Goal: Task Accomplishment & Management: Complete application form

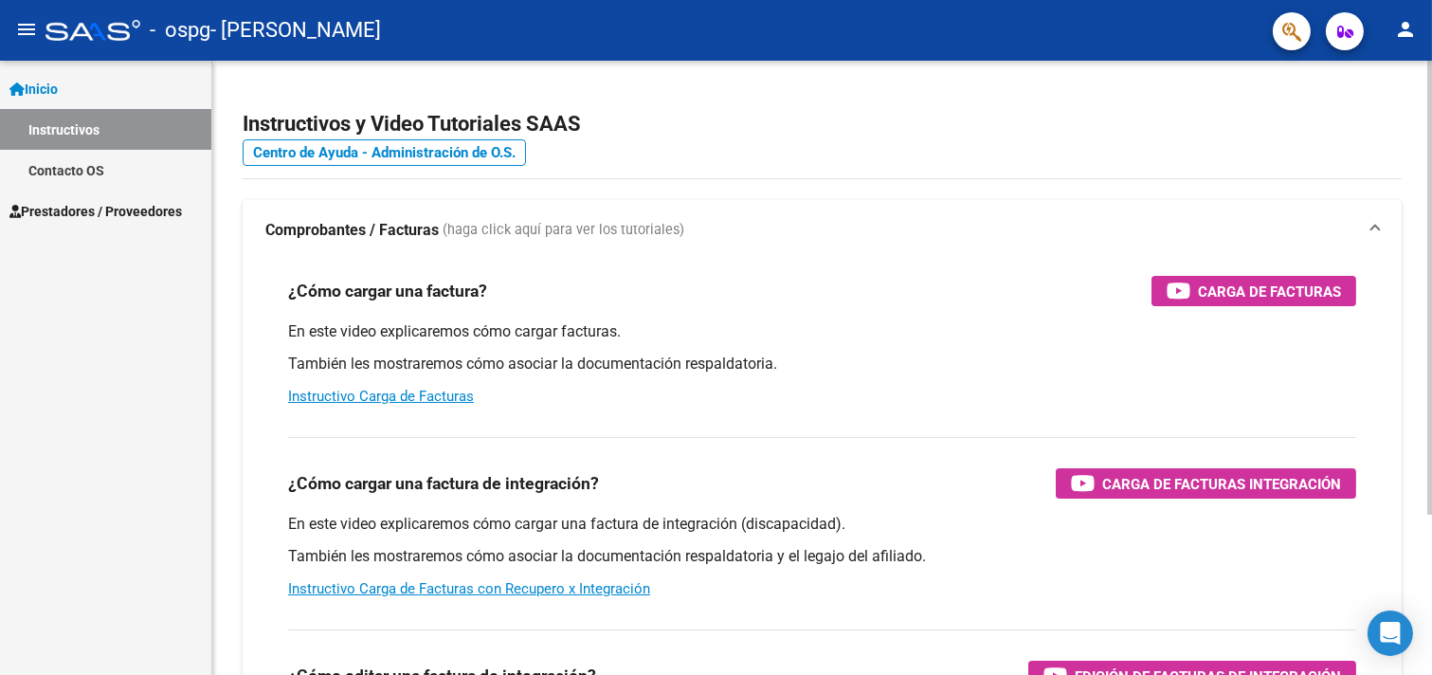
drag, startPoint x: 34, startPoint y: 200, endPoint x: 304, endPoint y: 273, distance: 279.9
click at [35, 201] on span "Prestadores / Proveedores" at bounding box center [95, 211] width 173 height 21
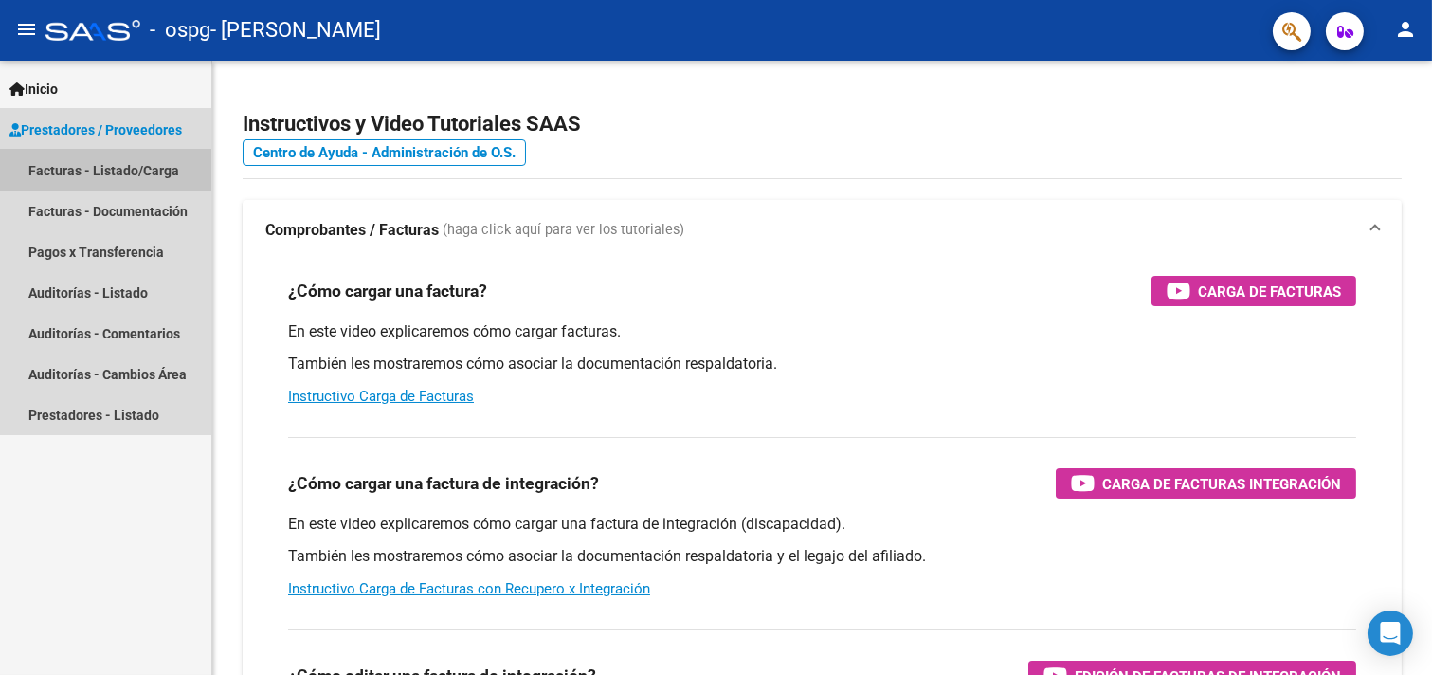
click at [95, 157] on link "Facturas - Listado/Carga" at bounding box center [105, 170] width 211 height 41
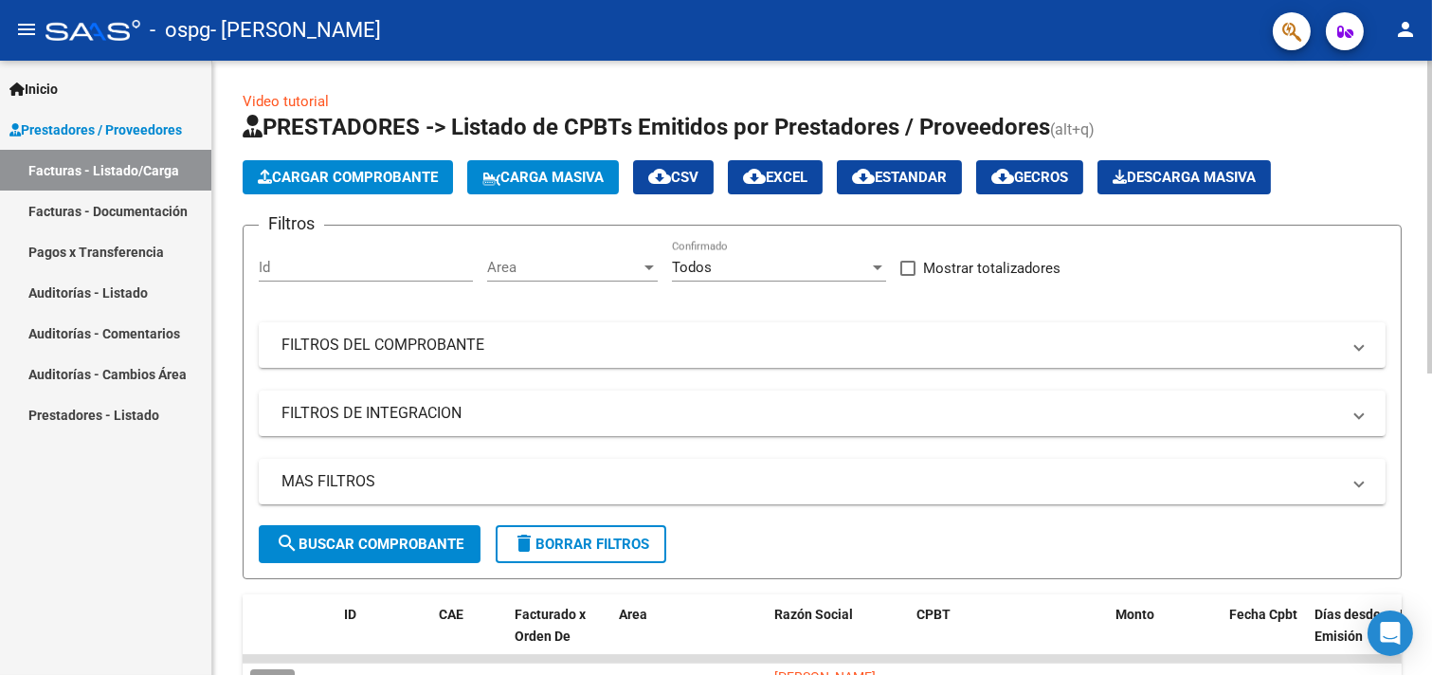
click at [326, 171] on span "Cargar Comprobante" at bounding box center [348, 177] width 180 height 17
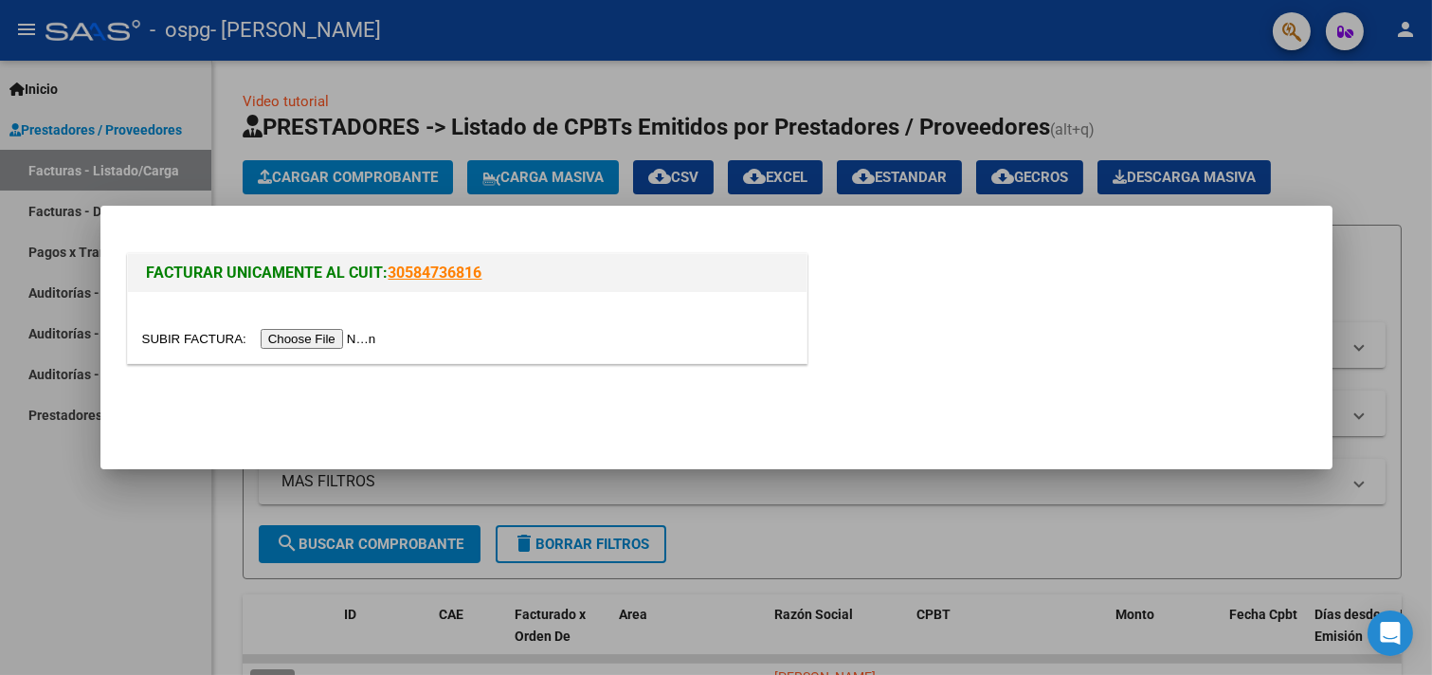
click at [316, 330] on input "file" at bounding box center [262, 339] width 240 height 20
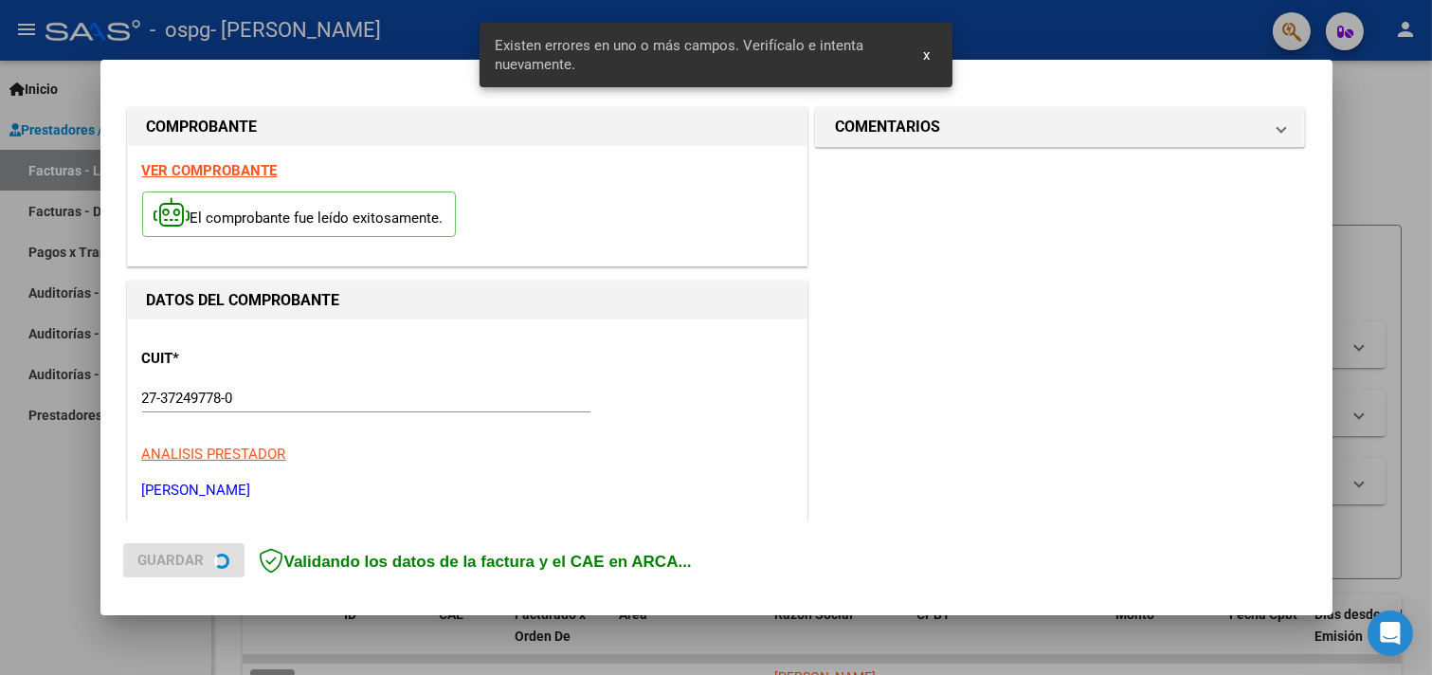
scroll to position [440, 0]
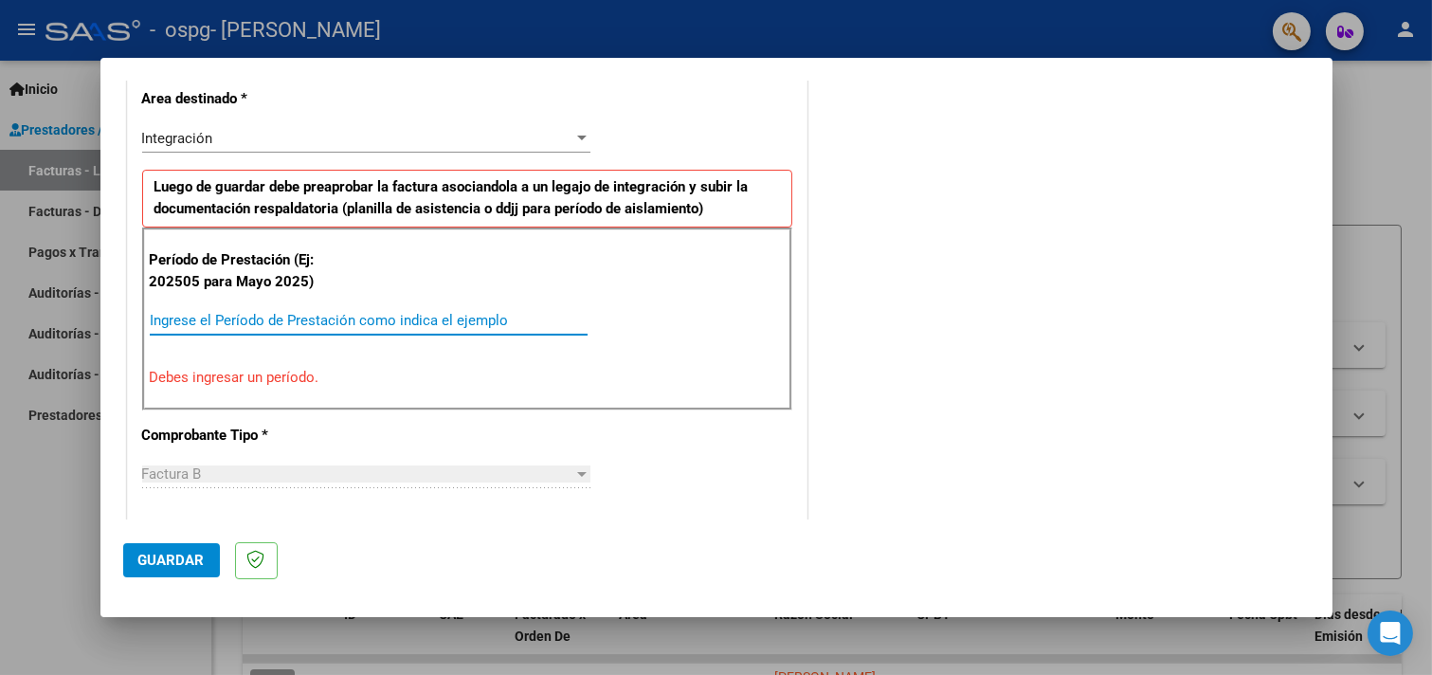
click at [536, 326] on input "Ingrese el Período de Prestación como indica el ejemplo" at bounding box center [369, 320] width 438 height 17
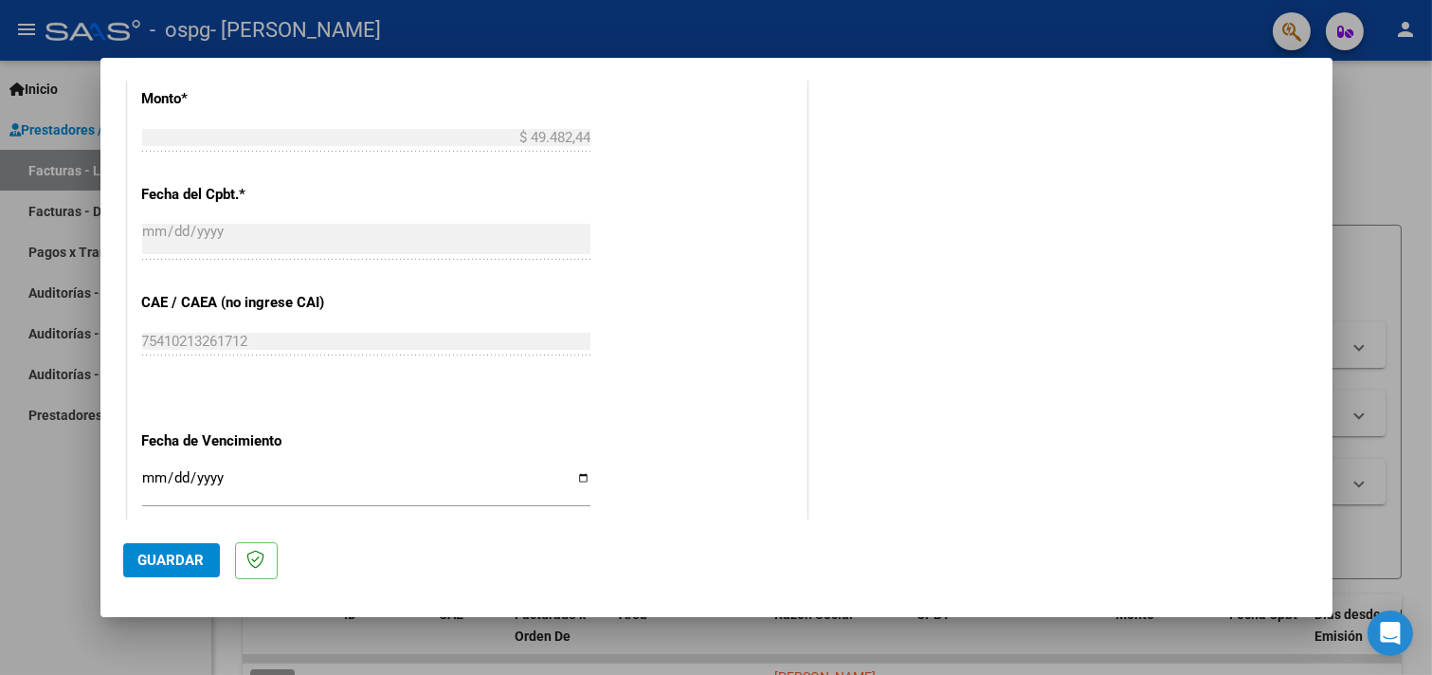
scroll to position [1229, 0]
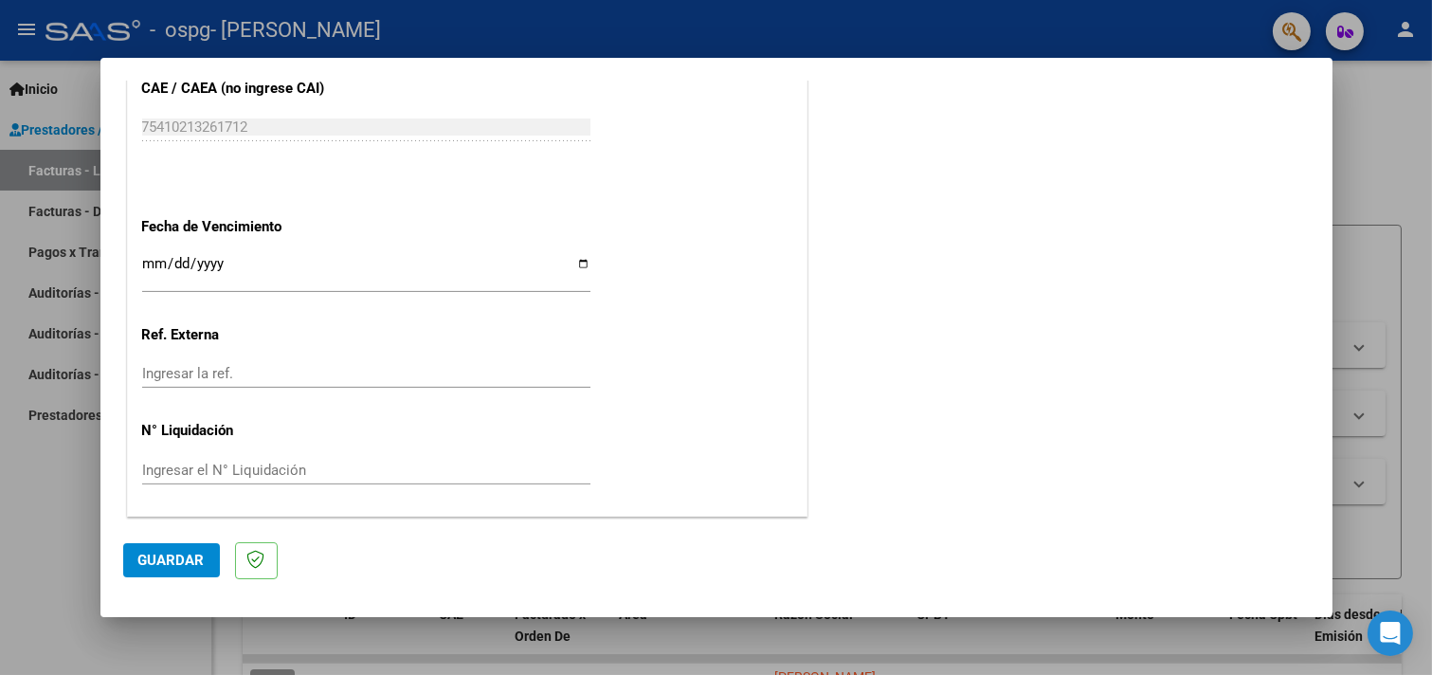
type input "202509"
click at [574, 263] on input "Ingresar la fecha" at bounding box center [366, 271] width 448 height 30
type input "[DATE]"
click at [174, 563] on span "Guardar" at bounding box center [171, 560] width 66 height 17
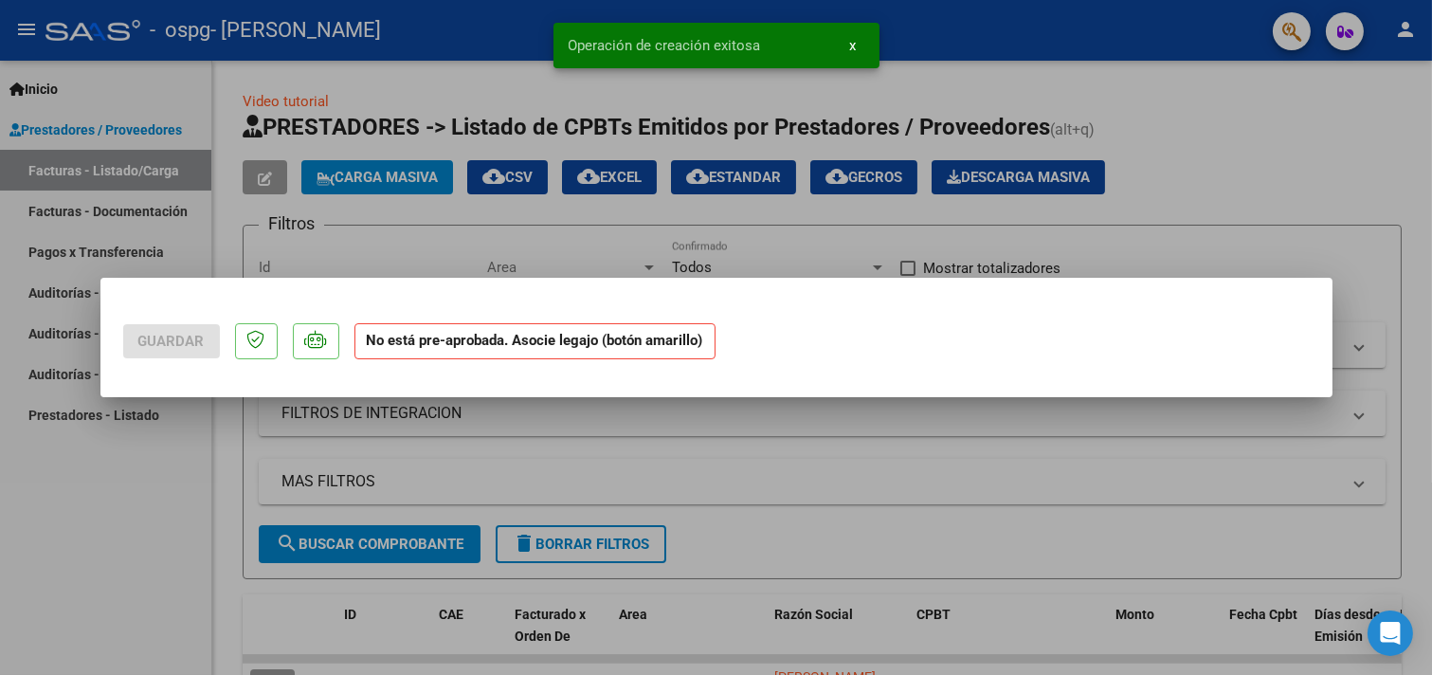
scroll to position [0, 0]
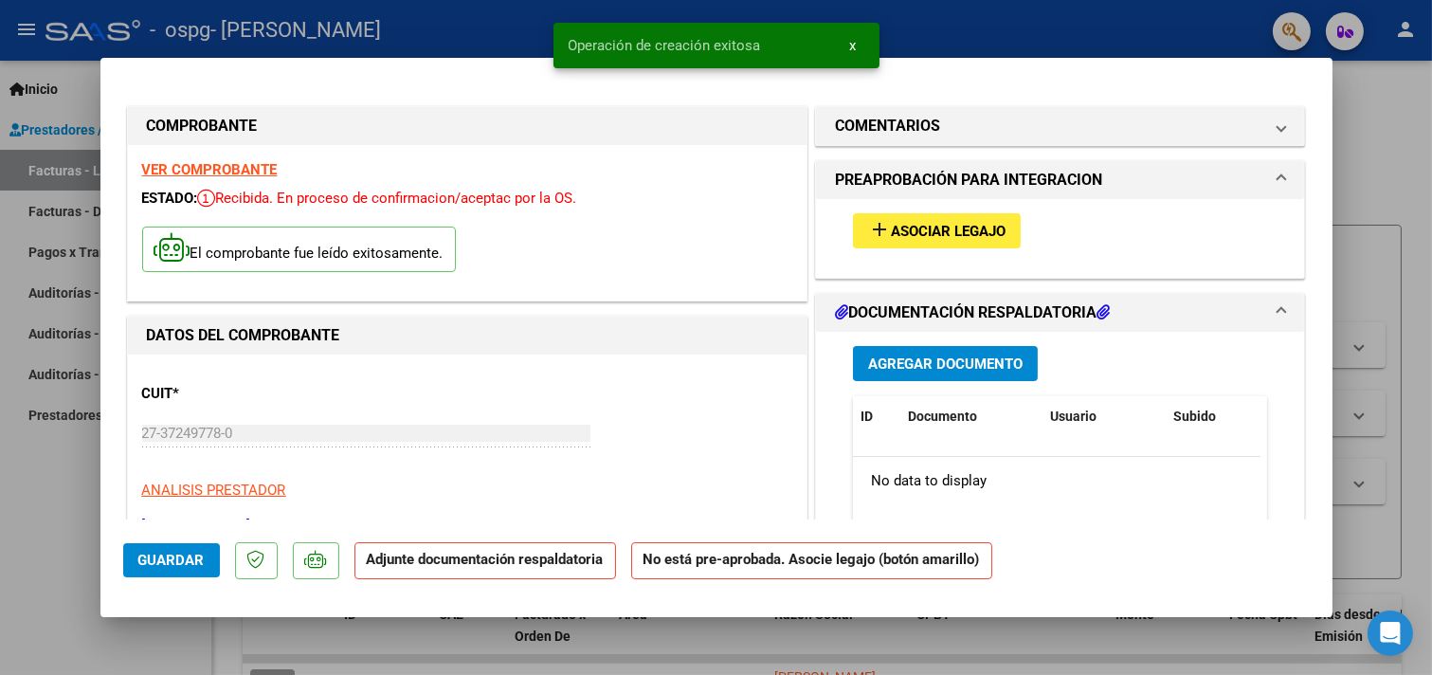
click at [908, 238] on span "Asociar Legajo" at bounding box center [948, 231] width 115 height 17
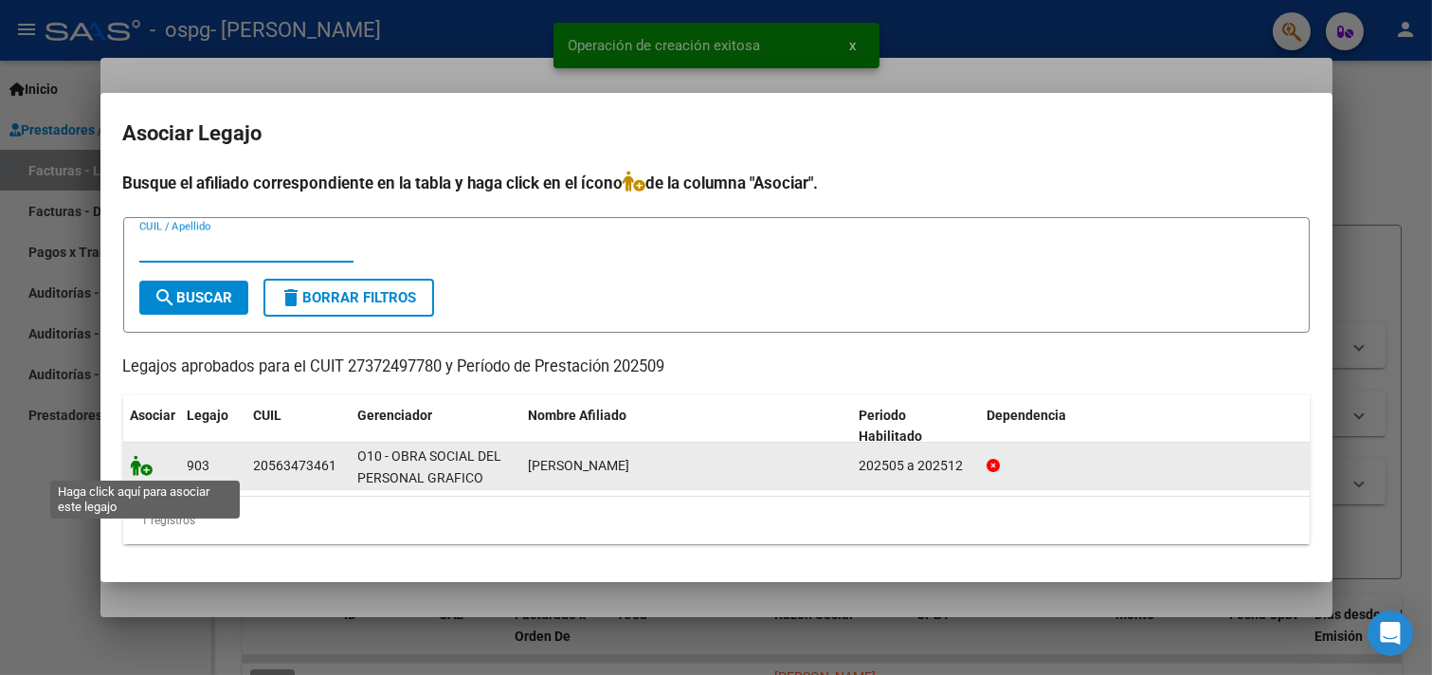
click at [138, 463] on icon at bounding box center [142, 465] width 23 height 21
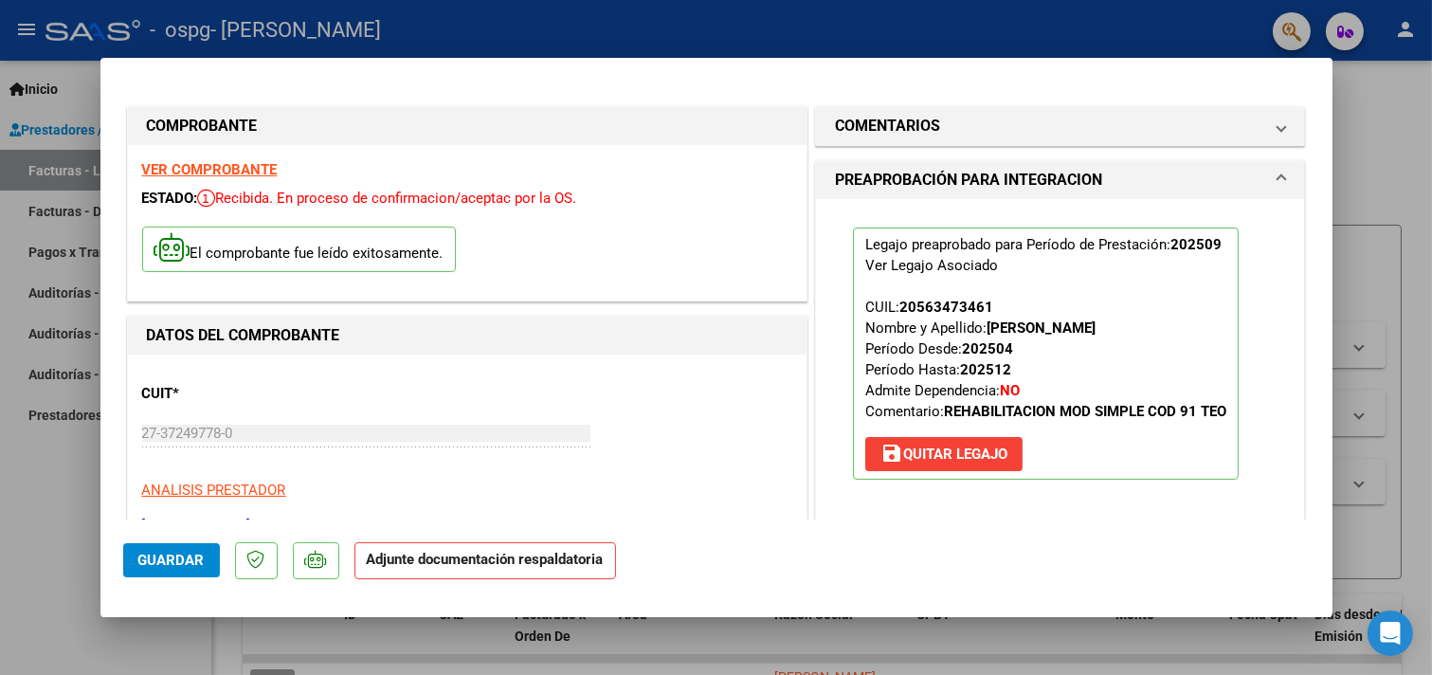
scroll to position [421, 0]
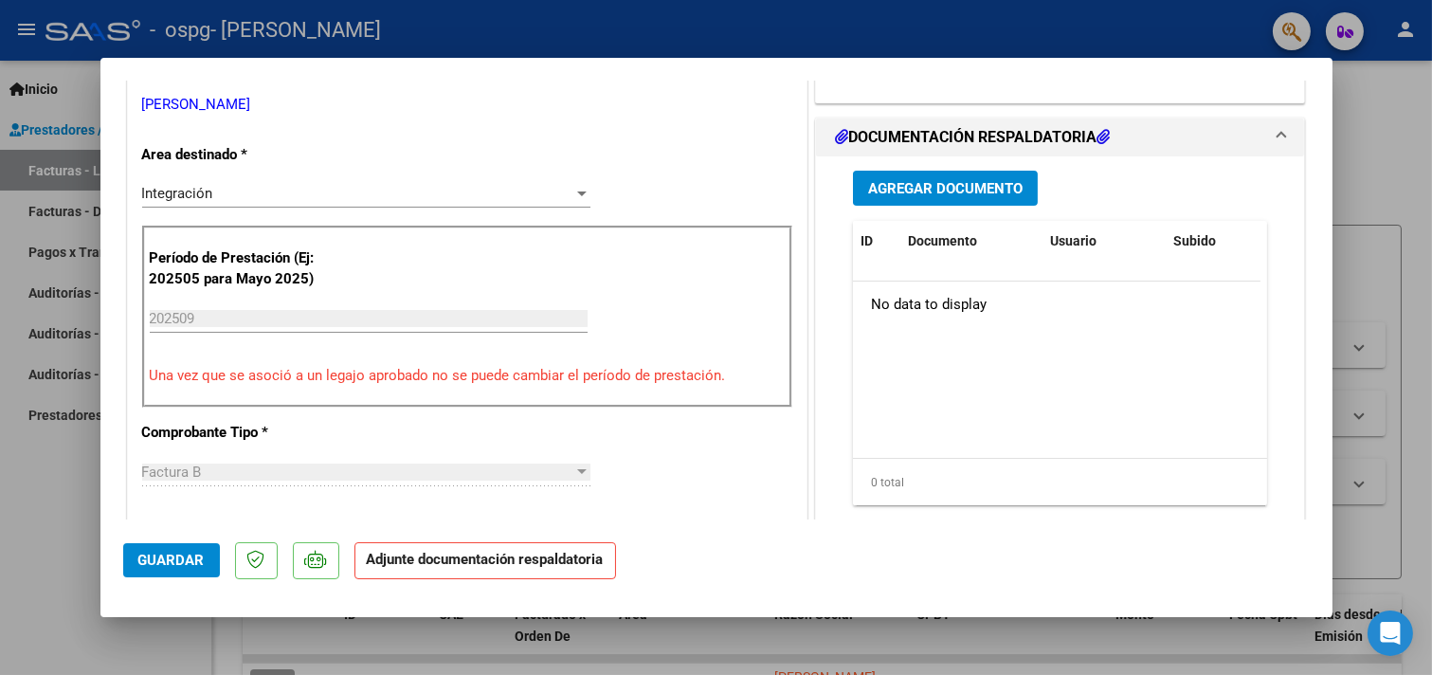
click at [925, 190] on span "Agregar Documento" at bounding box center [945, 188] width 155 height 17
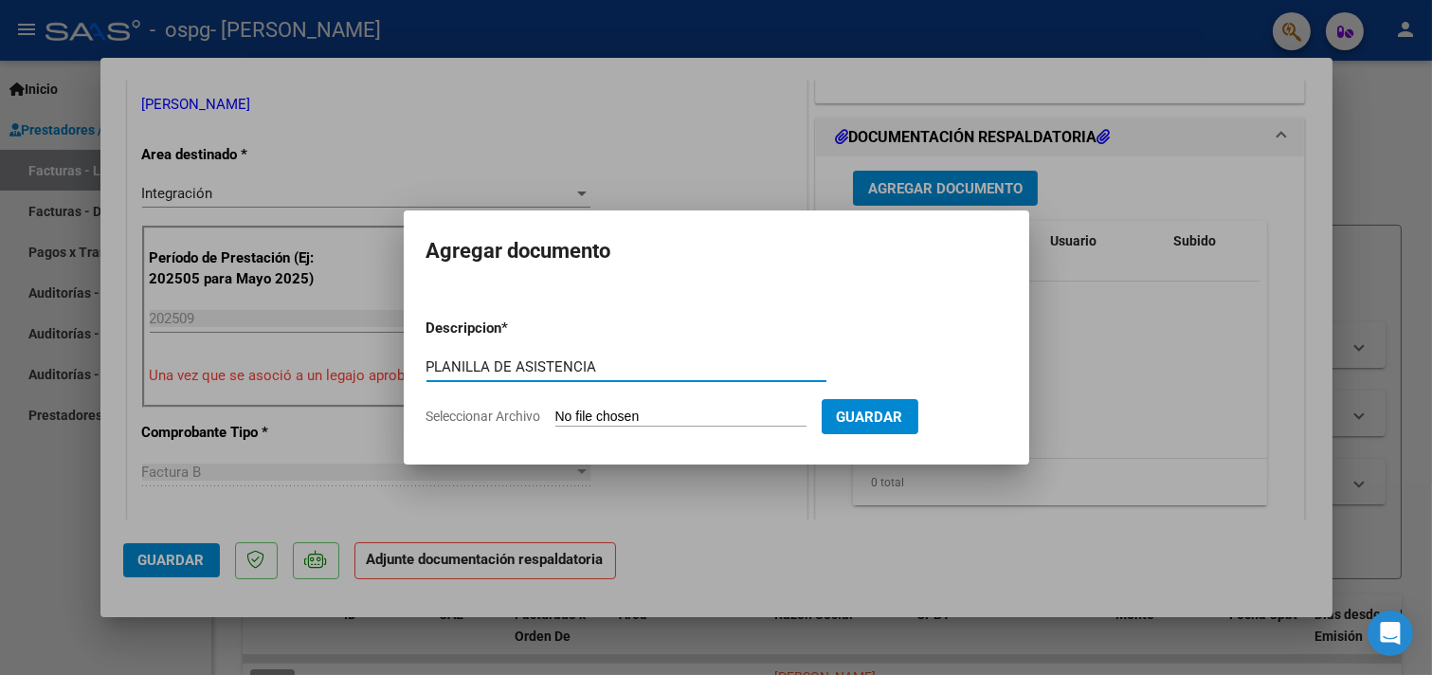
type input "PLANILLA DE ASISTENCIA"
click at [720, 423] on input "Seleccionar Archivo" at bounding box center [681, 418] width 251 height 18
type input "C:\fakepath\REY SEPTIEMBRE.jpg"
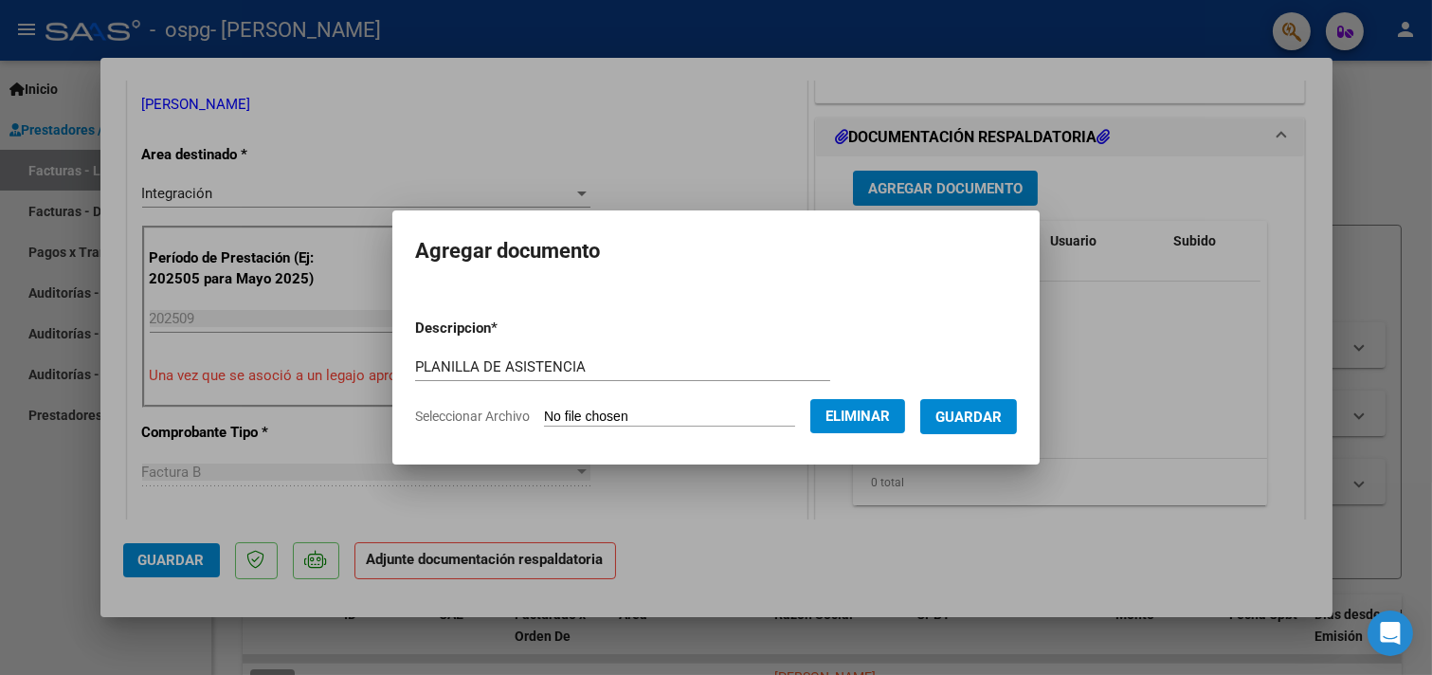
click at [980, 403] on button "Guardar" at bounding box center [968, 416] width 97 height 35
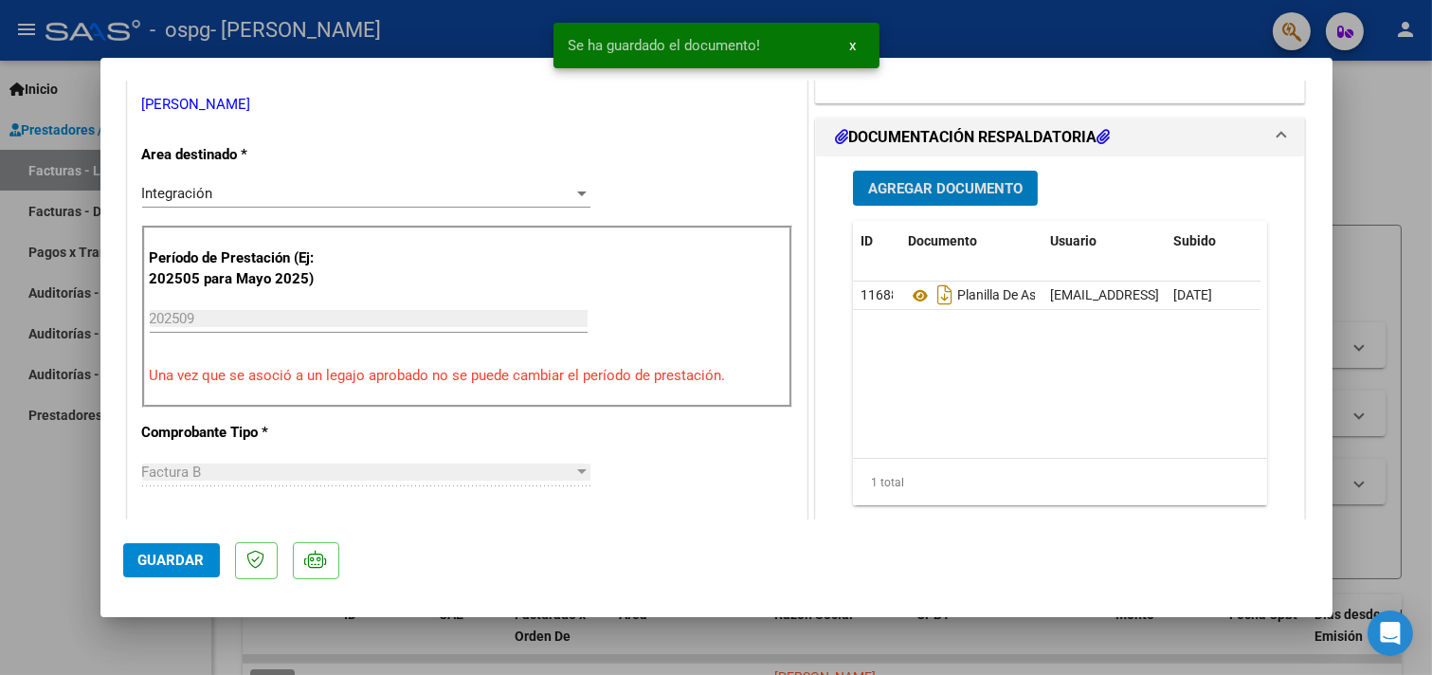
click at [1353, 497] on div at bounding box center [716, 337] width 1432 height 675
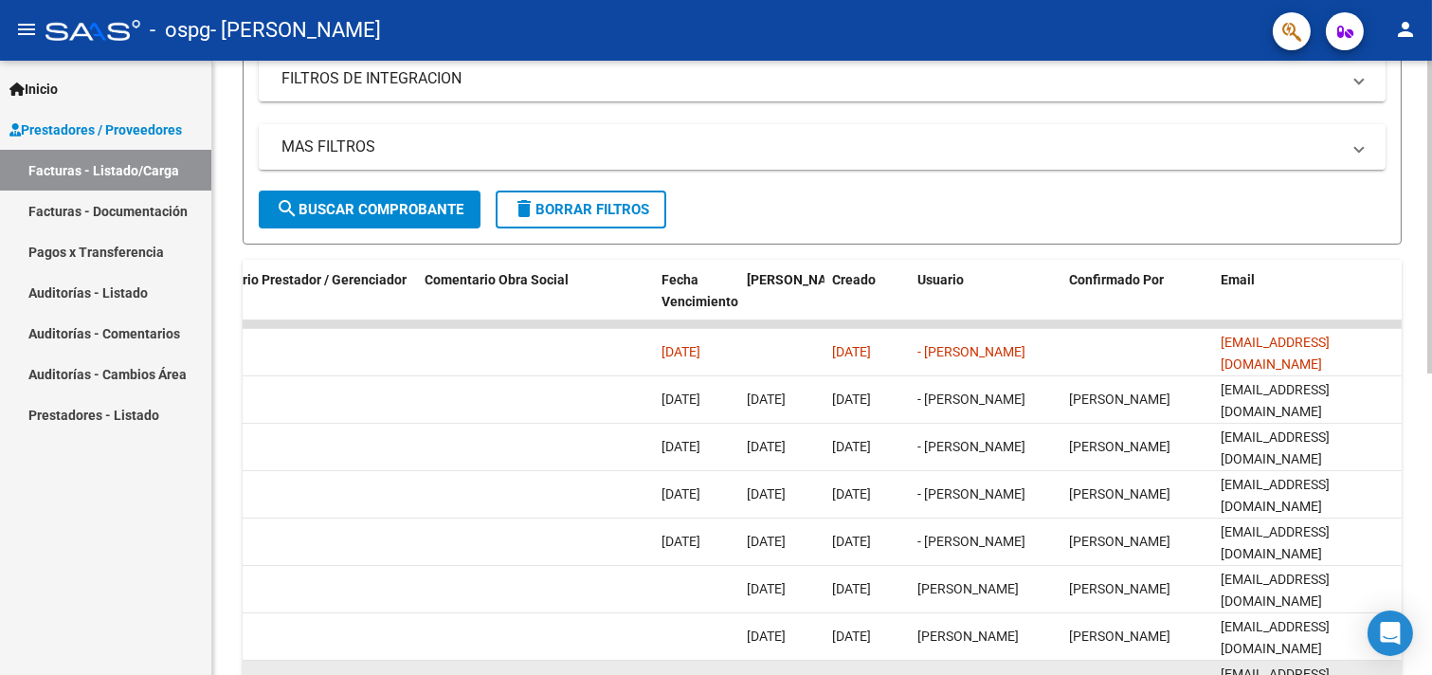
scroll to position [276, 0]
